Goal: Navigation & Orientation: Find specific page/section

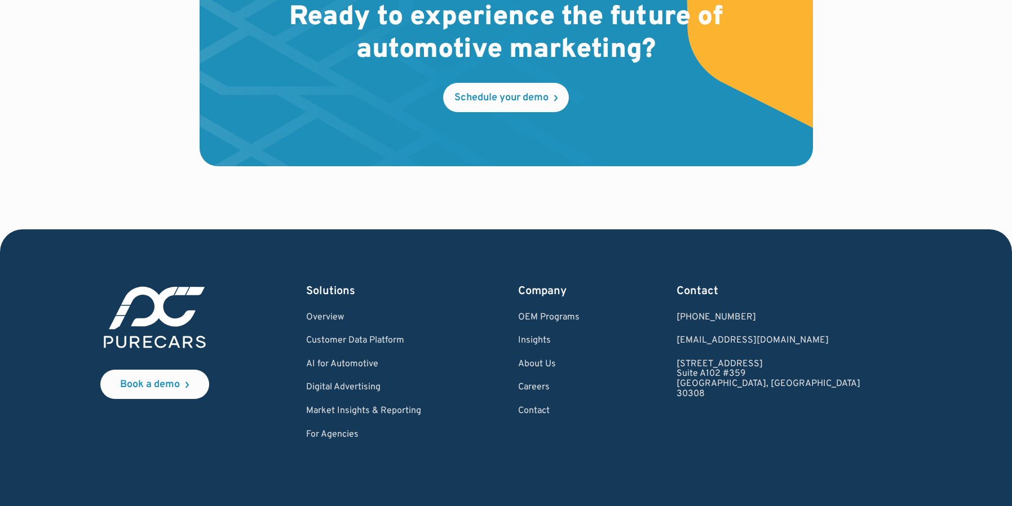
scroll to position [3434, 0]
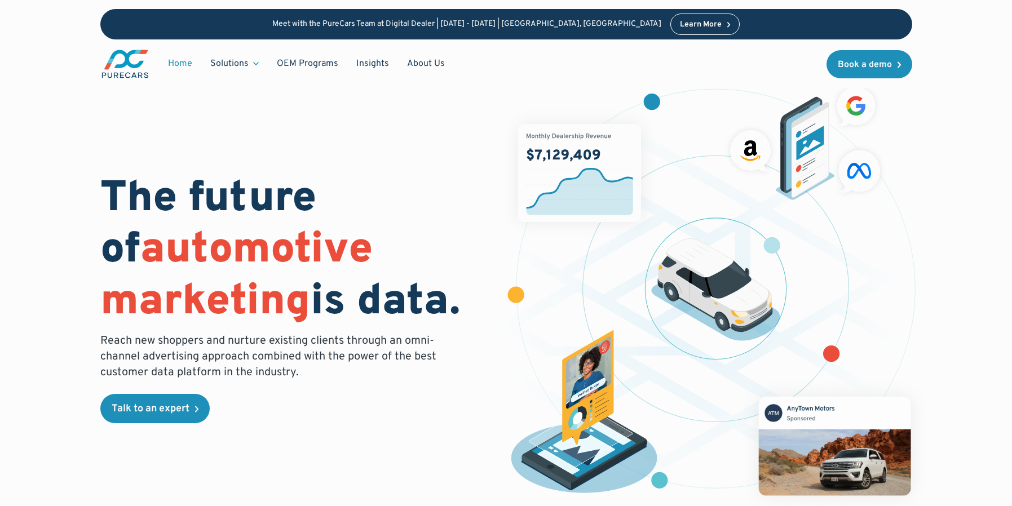
click at [969, 99] on div "The future of automotive marketing is data. Reach new shoppers and nurture exis…" at bounding box center [506, 280] width 1012 height 561
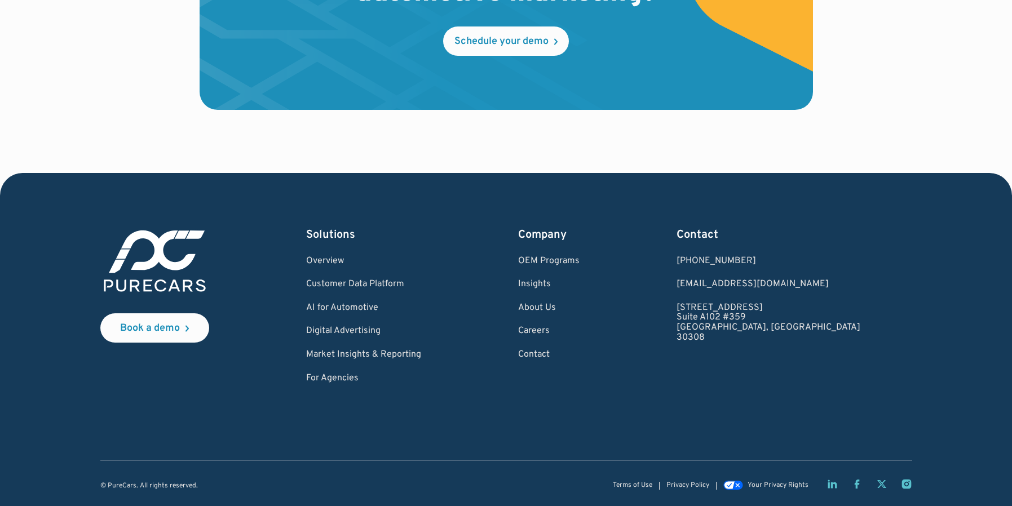
scroll to position [3434, 0]
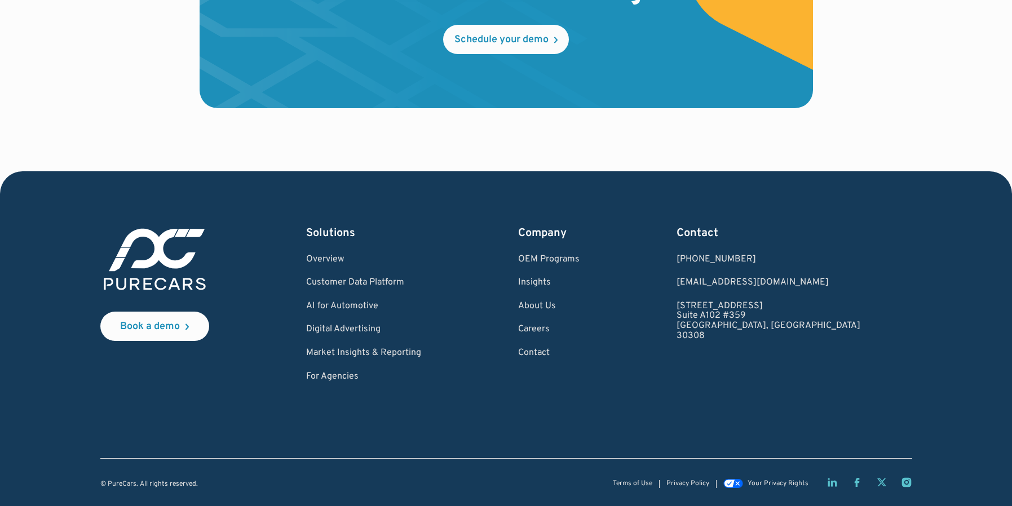
drag, startPoint x: 902, startPoint y: 267, endPoint x: 908, endPoint y: 268, distance: 6.3
click at [908, 268] on div "Book a demo Solutions Overview Customer Data Platform AI for Automotive Digital…" at bounding box center [506, 303] width 812 height 157
